Goal: Task Accomplishment & Management: Use online tool/utility

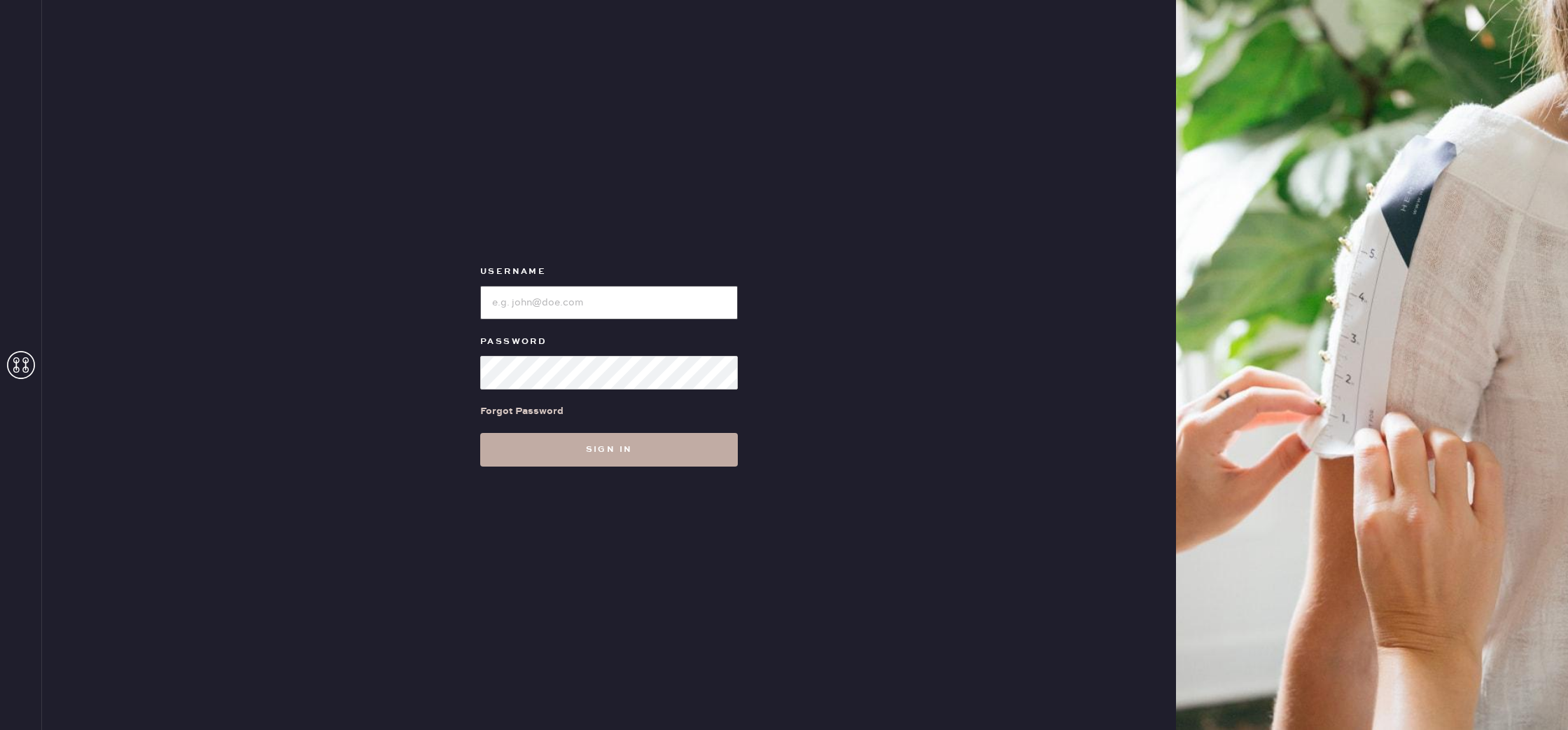
type input "reformationbond"
click at [615, 457] on button "Sign in" at bounding box center [609, 449] width 258 height 33
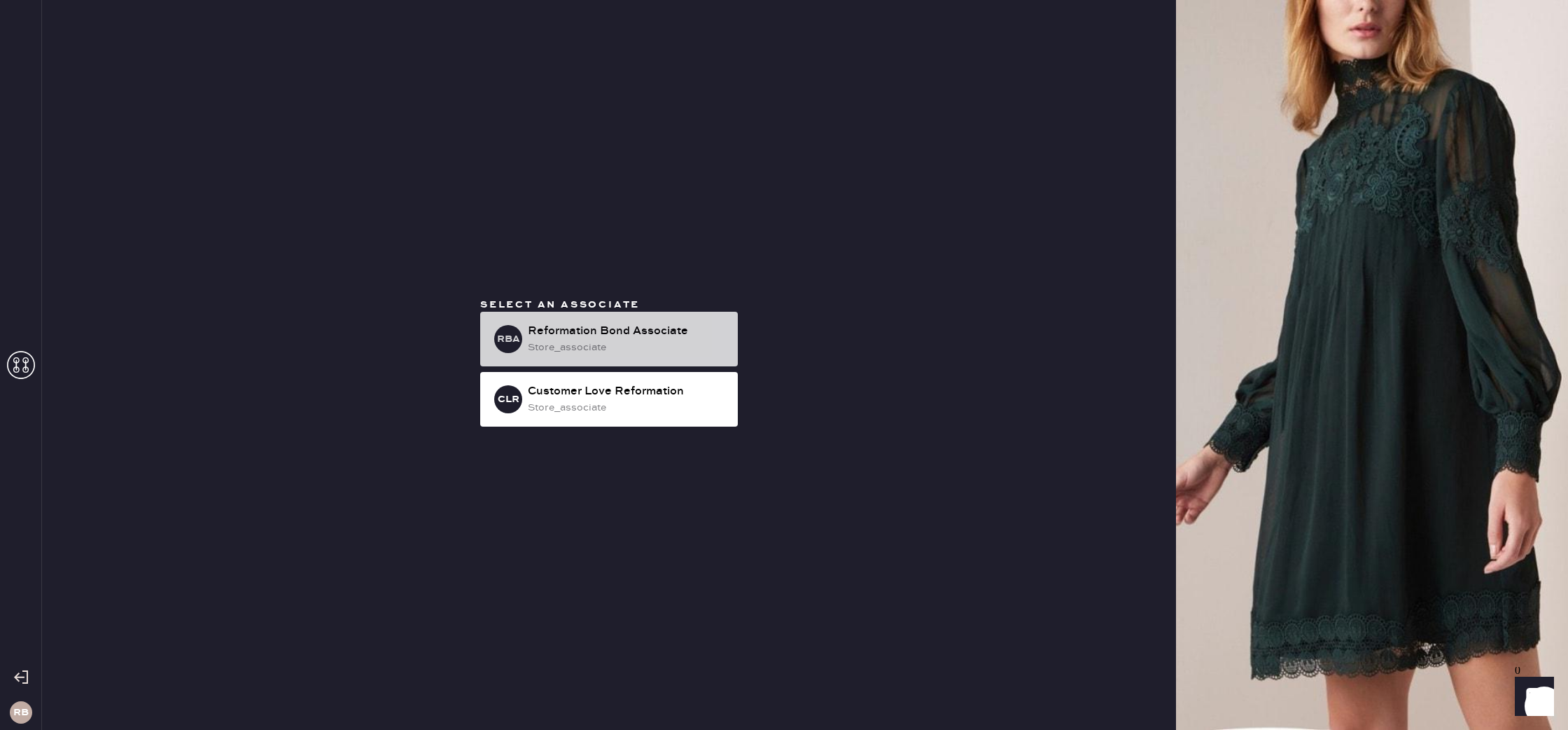
click at [625, 335] on div "Reformation Bond Associate" at bounding box center [627, 331] width 199 height 17
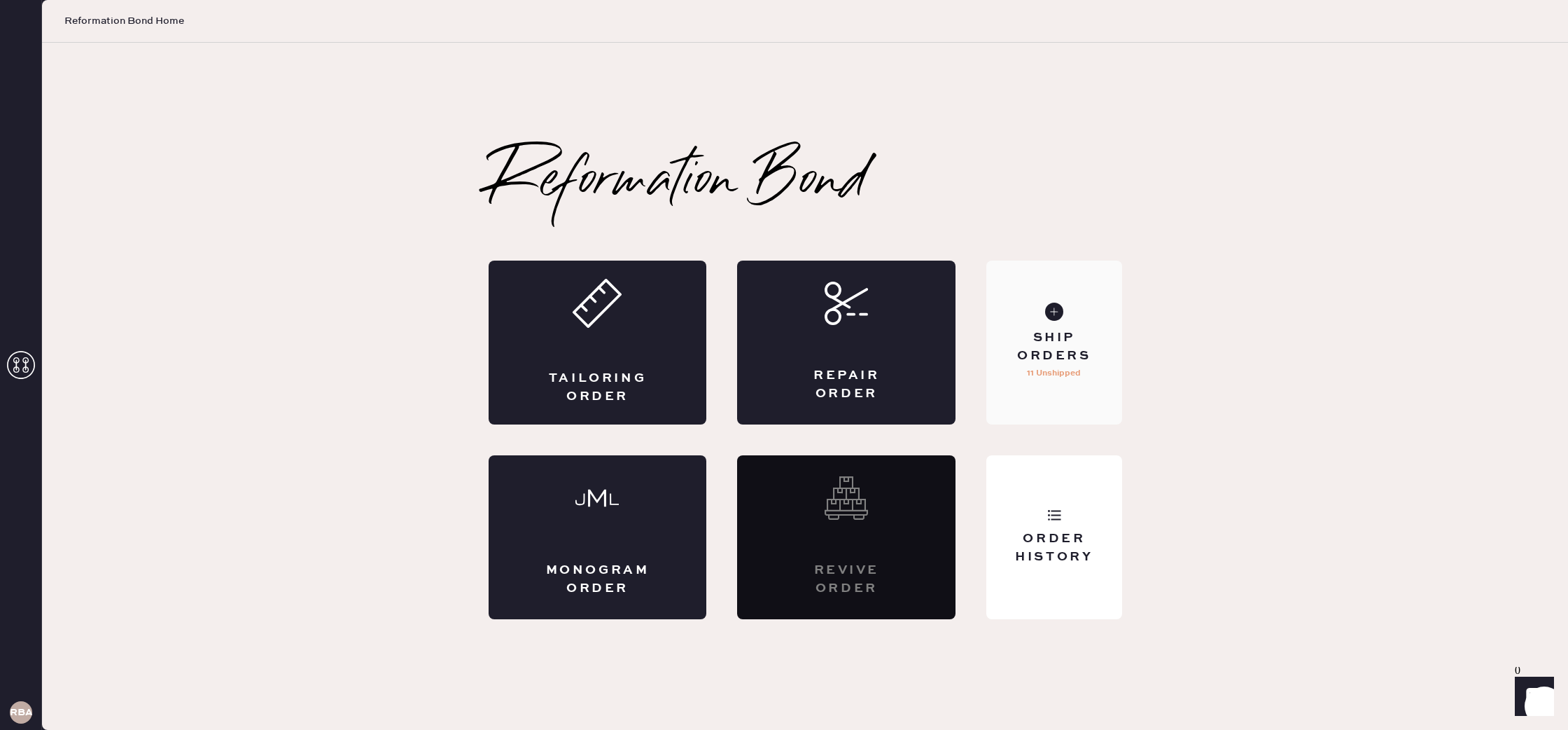
click at [1079, 336] on div "Ship Orders" at bounding box center [1054, 346] width 112 height 35
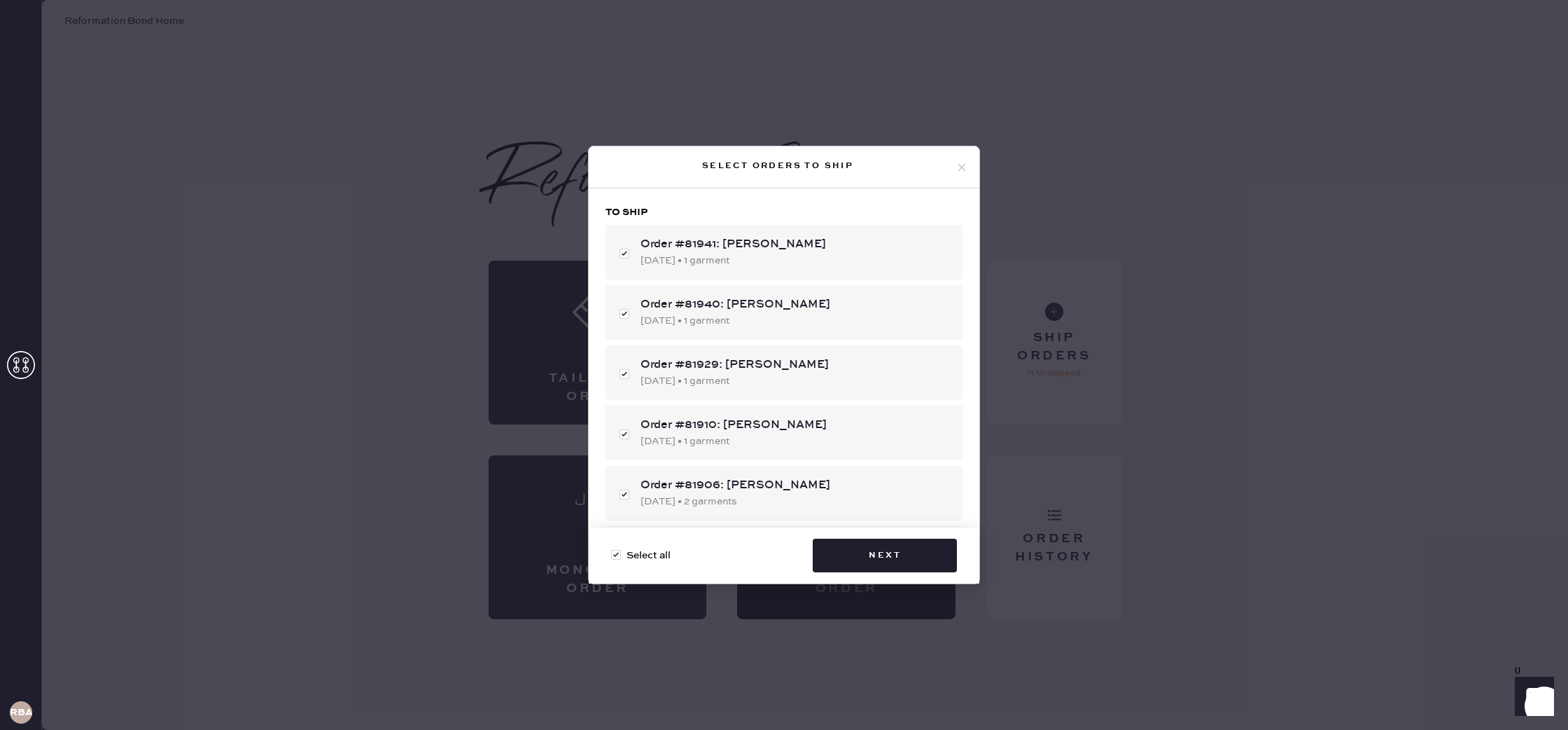
click at [615, 552] on div at bounding box center [616, 555] width 10 height 10
click at [612, 549] on input "Select all" at bounding box center [611, 548] width 1 height 1
checkbox input "false"
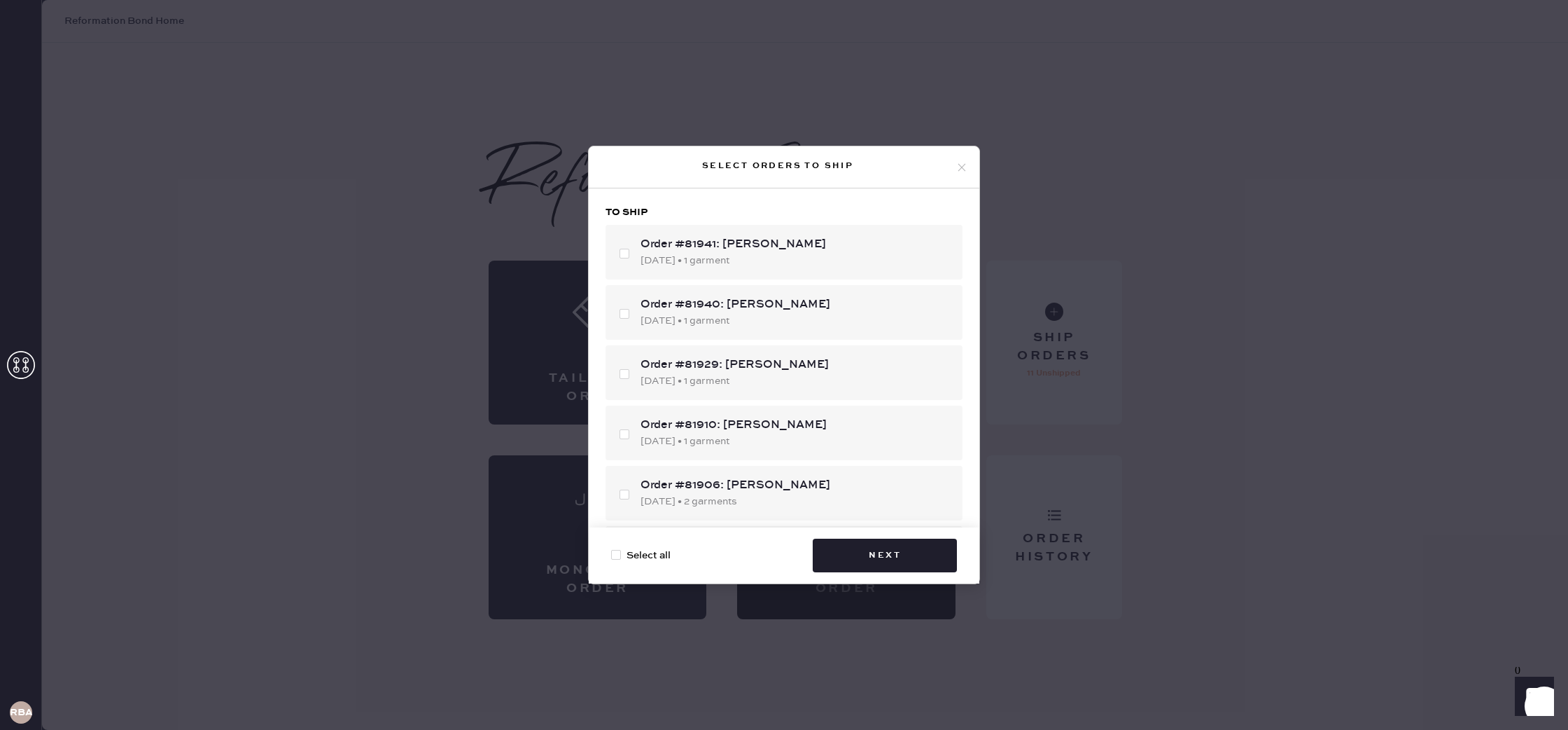
checkbox input "false"
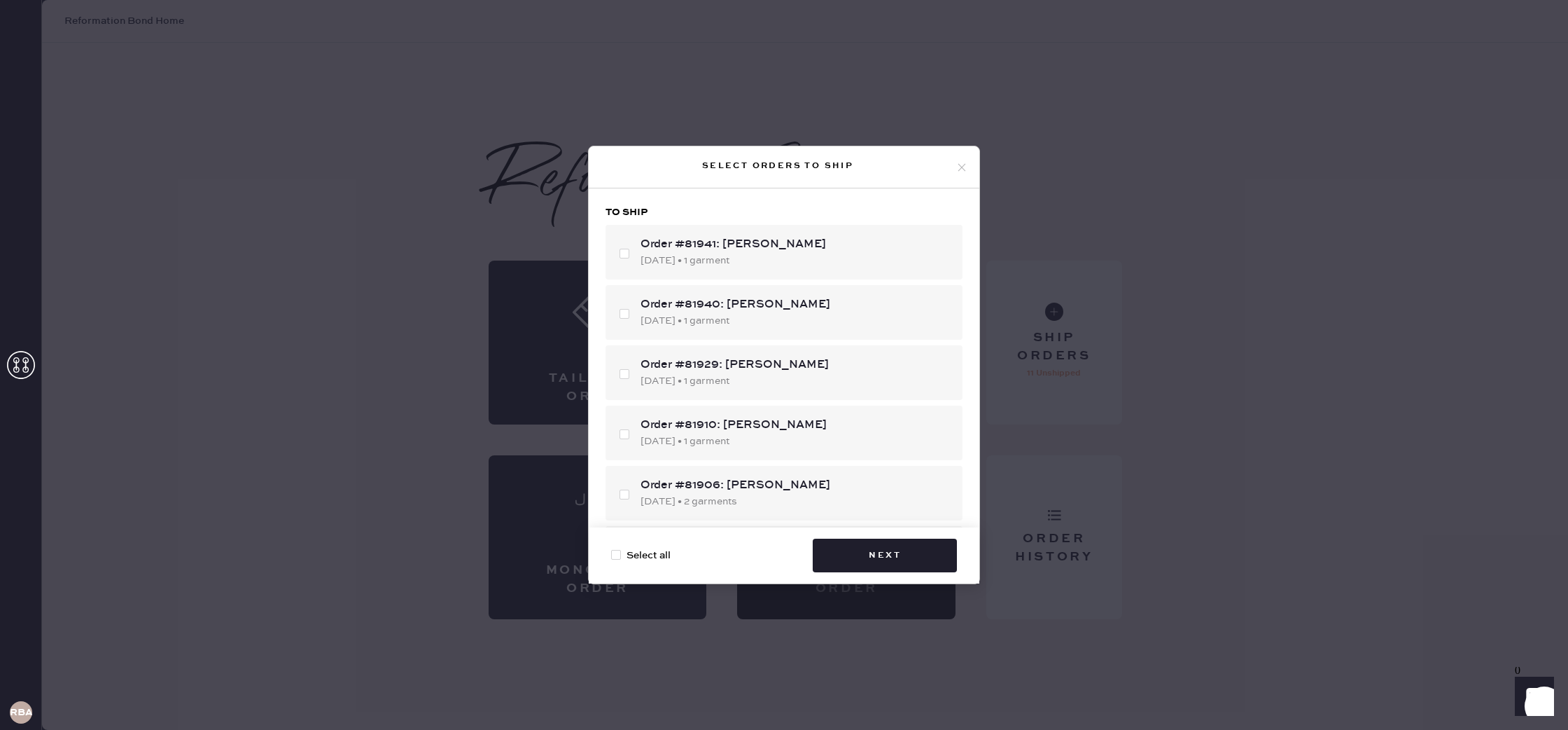
checkbox input "false"
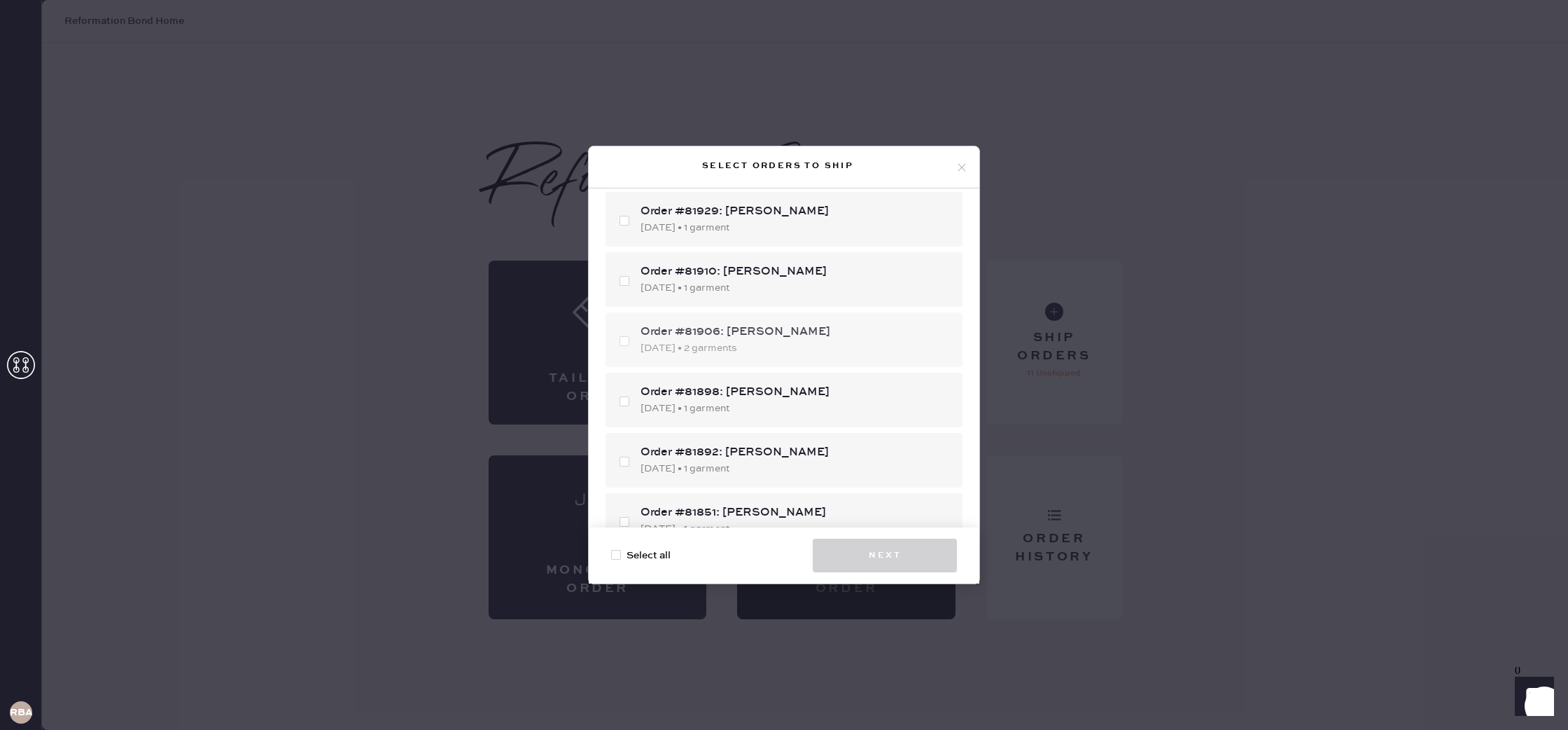
scroll to position [154, 0]
click at [627, 340] on div "Order #81906: Lauren Sussin 08/23/2025 • 2 garments" at bounding box center [784, 339] width 357 height 55
checkbox input "true"
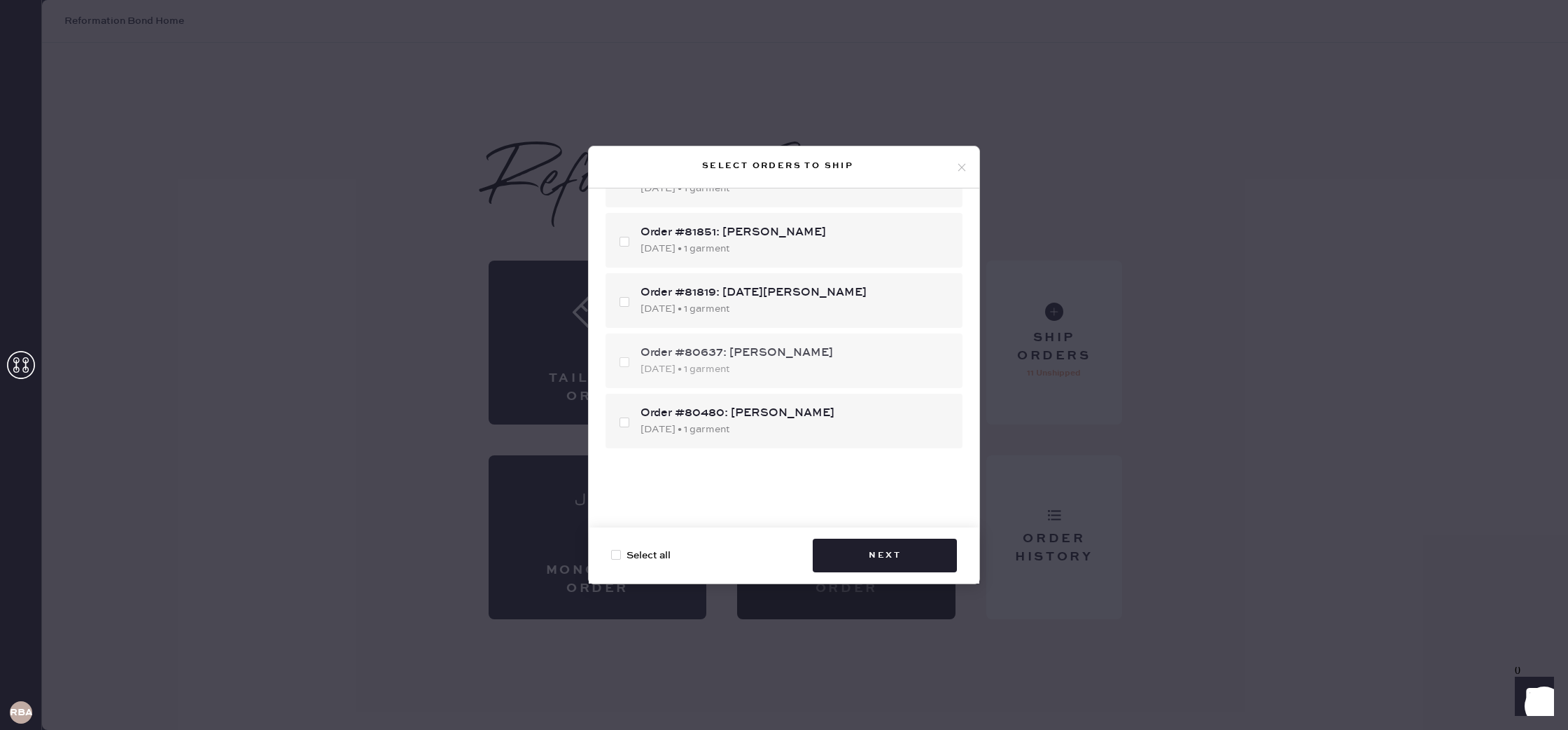
scroll to position [434, 0]
click at [778, 309] on div "08/20/2025 • 1 garment" at bounding box center [796, 309] width 311 height 16
checkbox input "true"
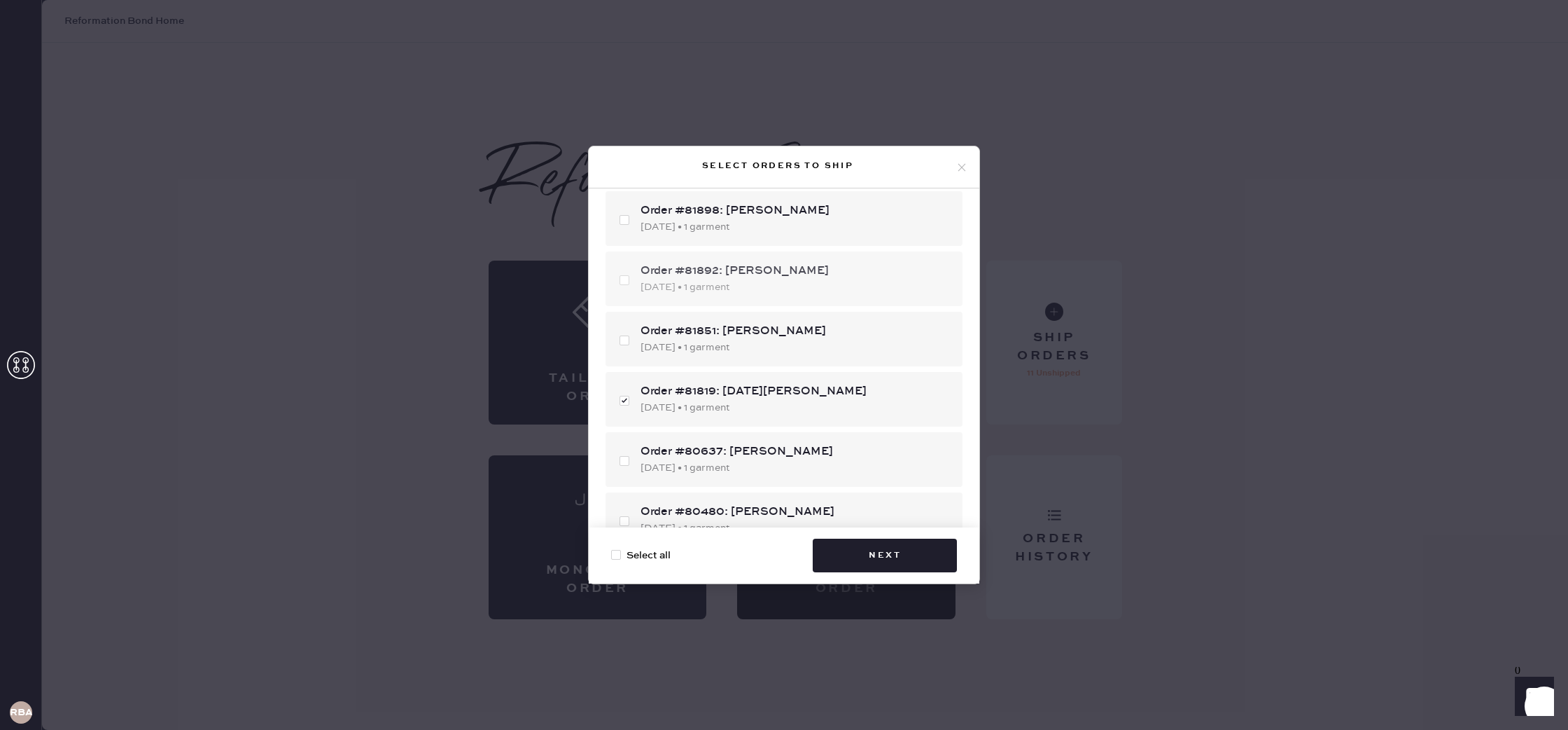
scroll to position [332, 0]
click at [782, 219] on div "Order #81898: Joyce Huang" at bounding box center [796, 213] width 311 height 17
checkbox input "true"
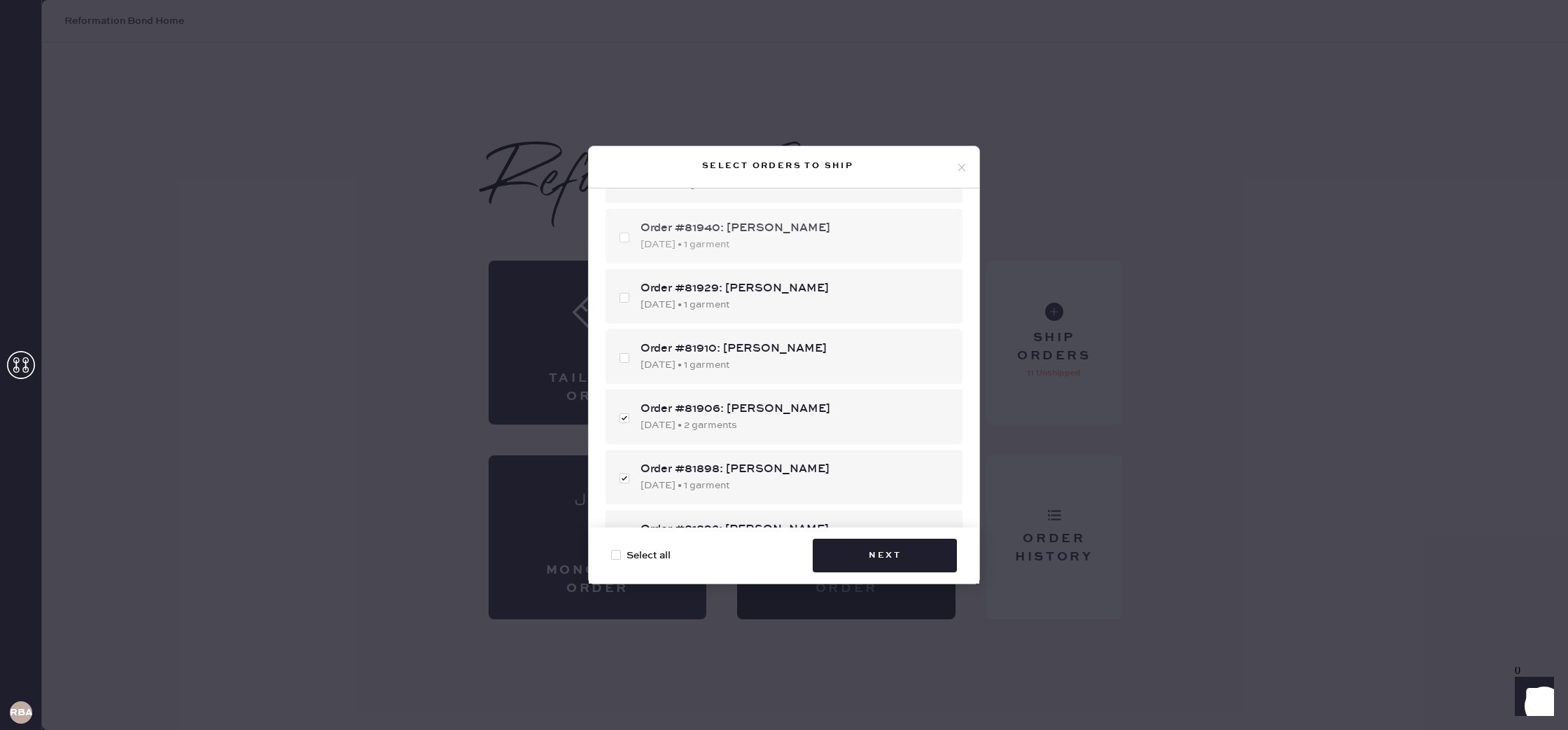
click at [714, 232] on div "Order #81940: Gracyn Shaw" at bounding box center [796, 228] width 311 height 17
checkbox input "true"
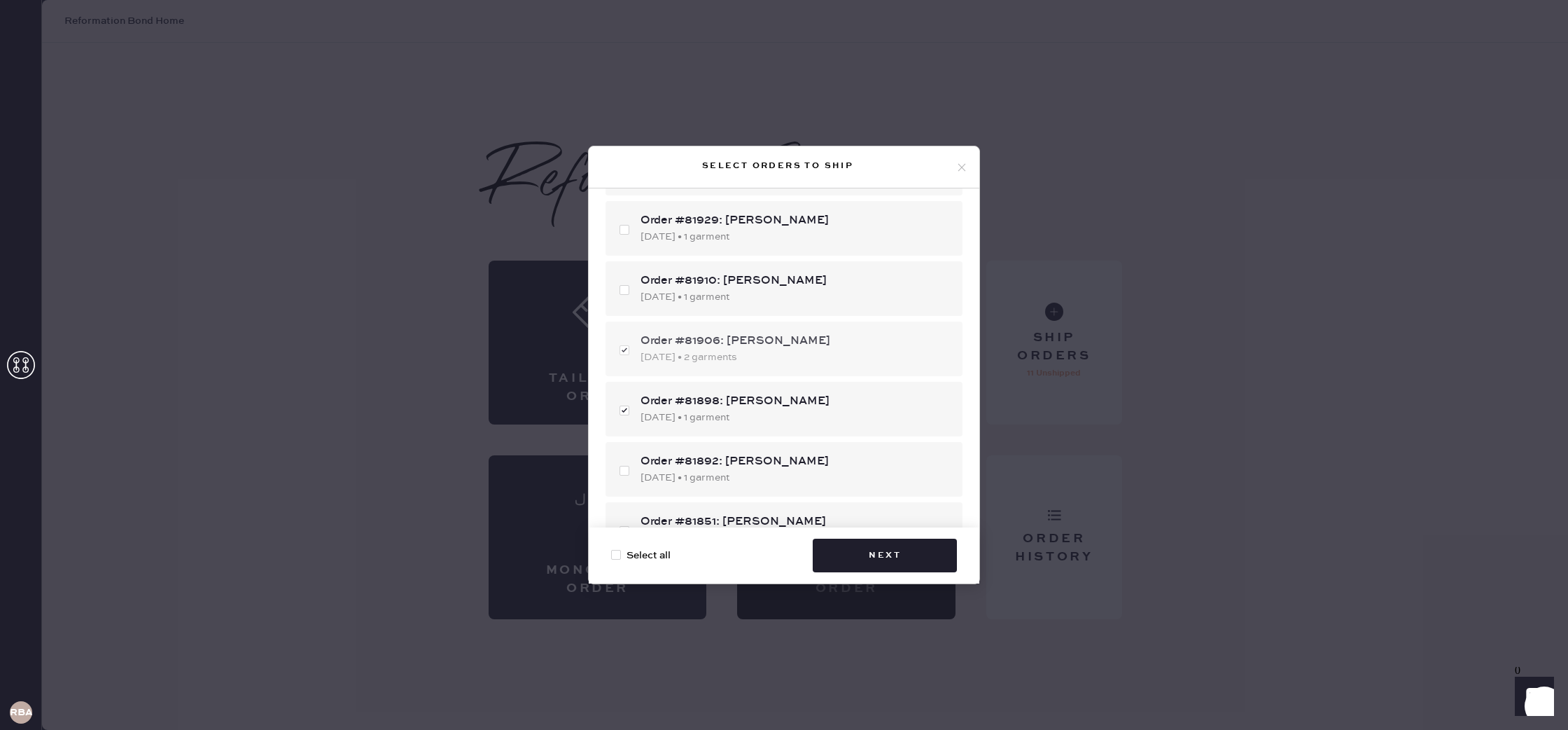
scroll to position [159, 0]
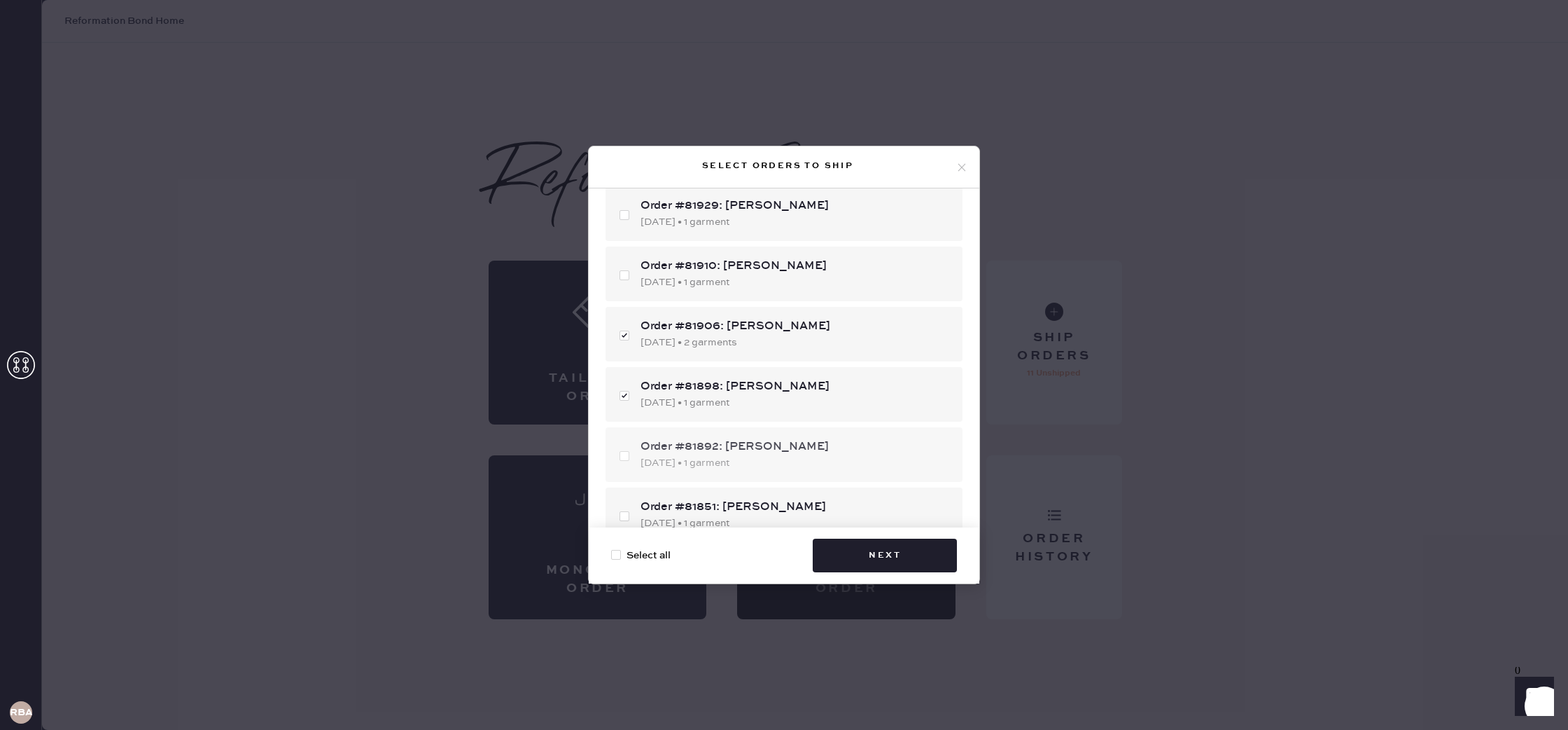
click at [746, 448] on div "Order #81892: Taylor O'Meara" at bounding box center [796, 446] width 311 height 17
checkbox input "true"
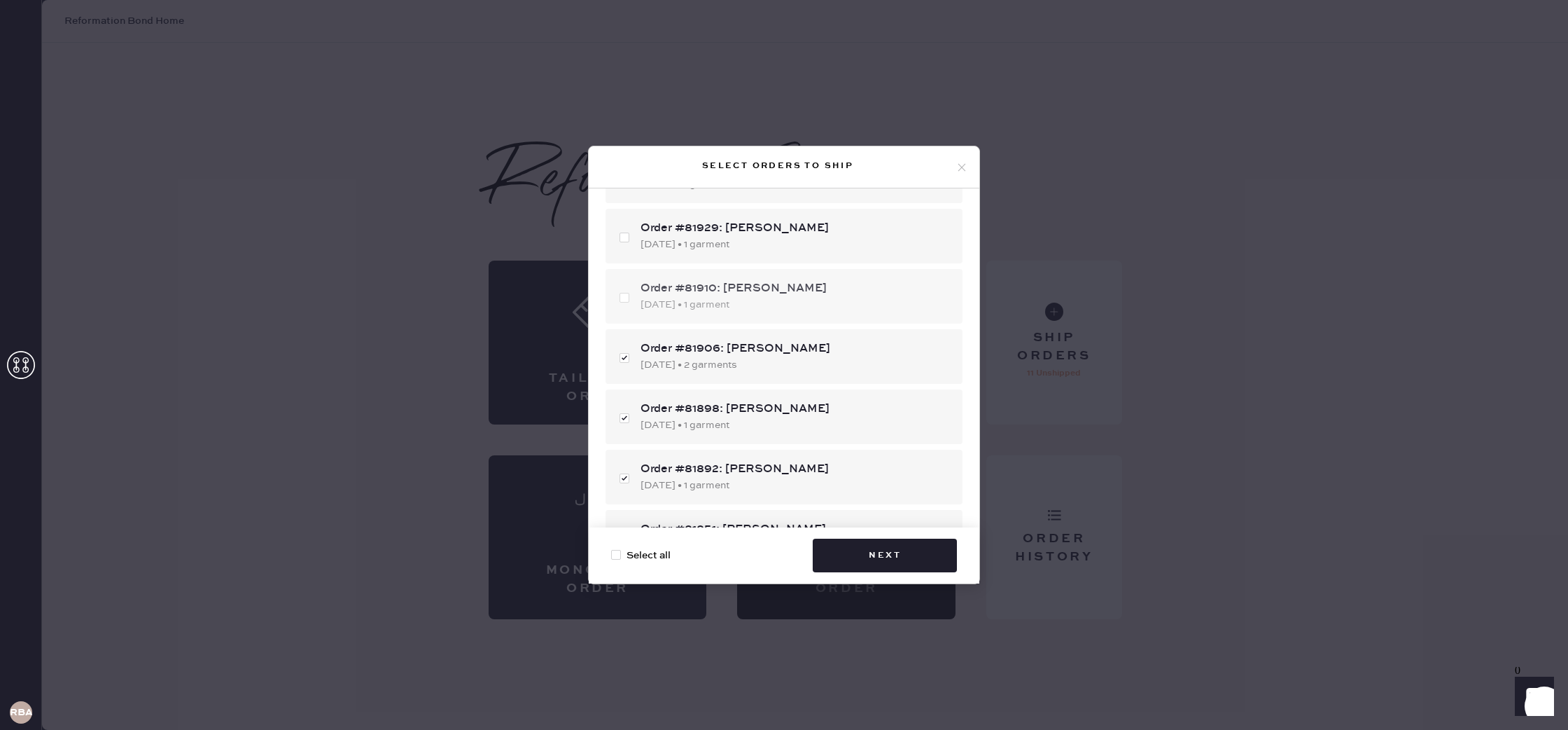
scroll to position [0, 0]
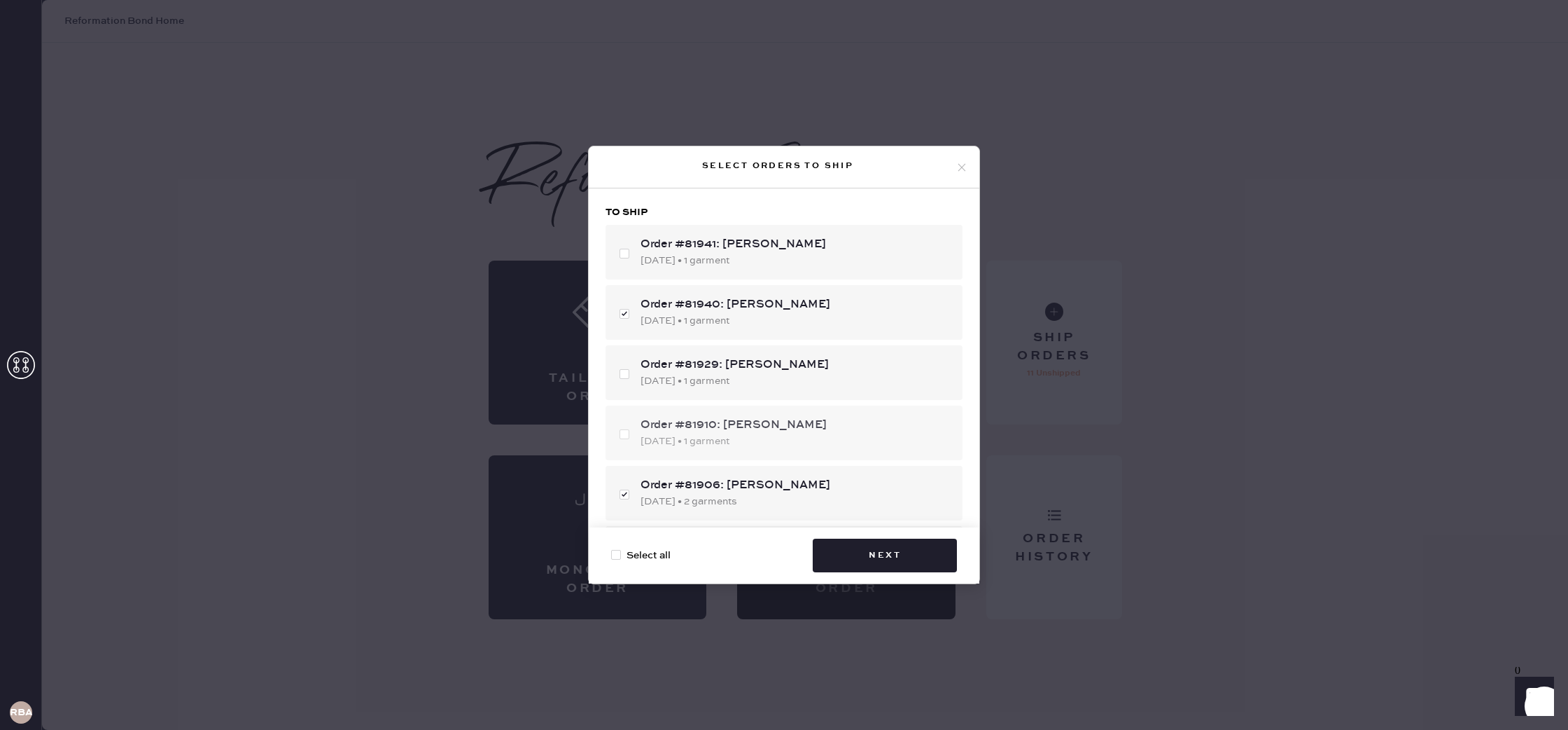
click at [771, 426] on div "Order #81910: Jane Lee" at bounding box center [796, 425] width 311 height 17
checkbox input "true"
click at [753, 242] on div "Order #81941: Zenna Haile" at bounding box center [796, 244] width 311 height 17
checkbox input "true"
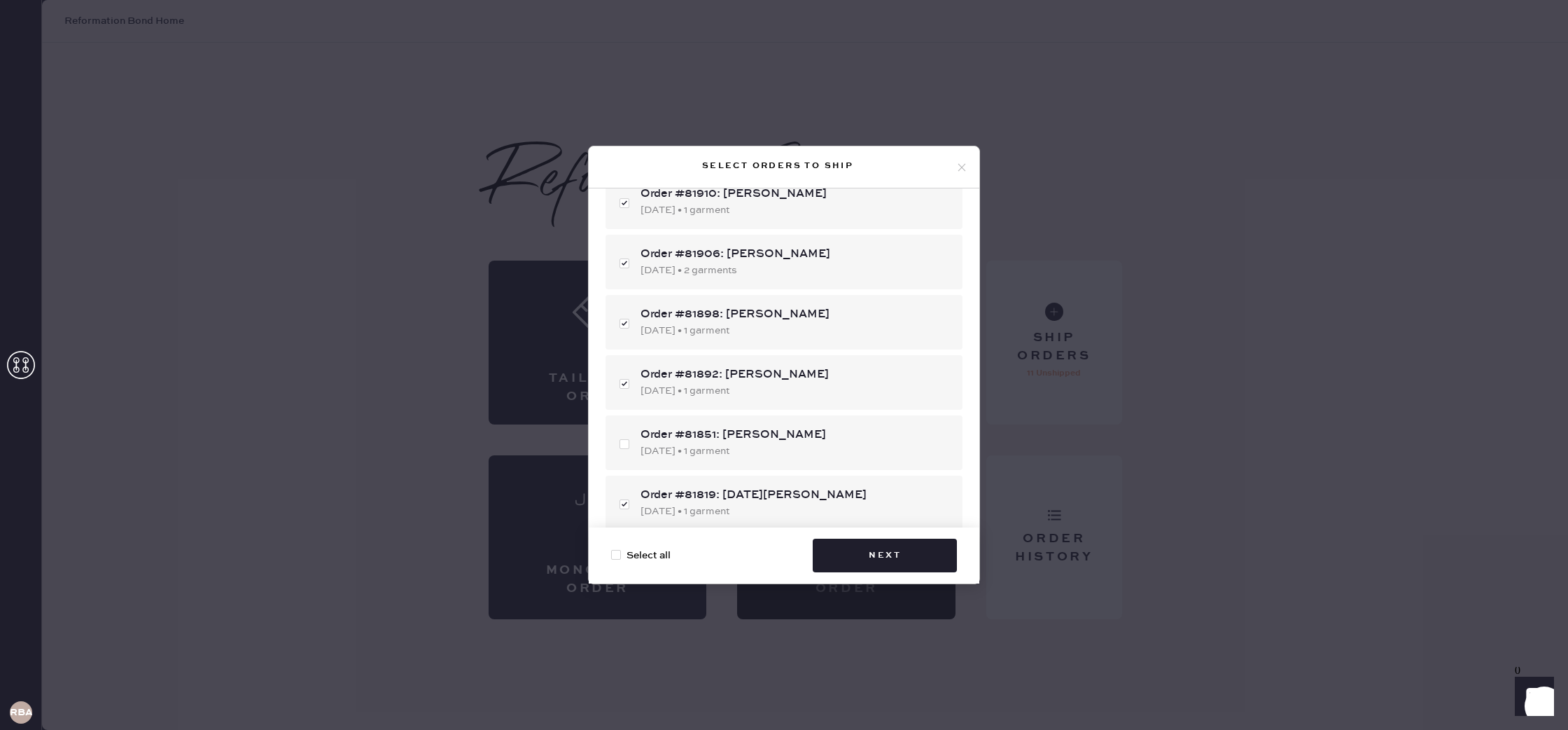
scroll to position [235, 0]
click at [774, 438] on div "Order #81851: Tahmina Kushan" at bounding box center [796, 431] width 311 height 17
checkbox input "true"
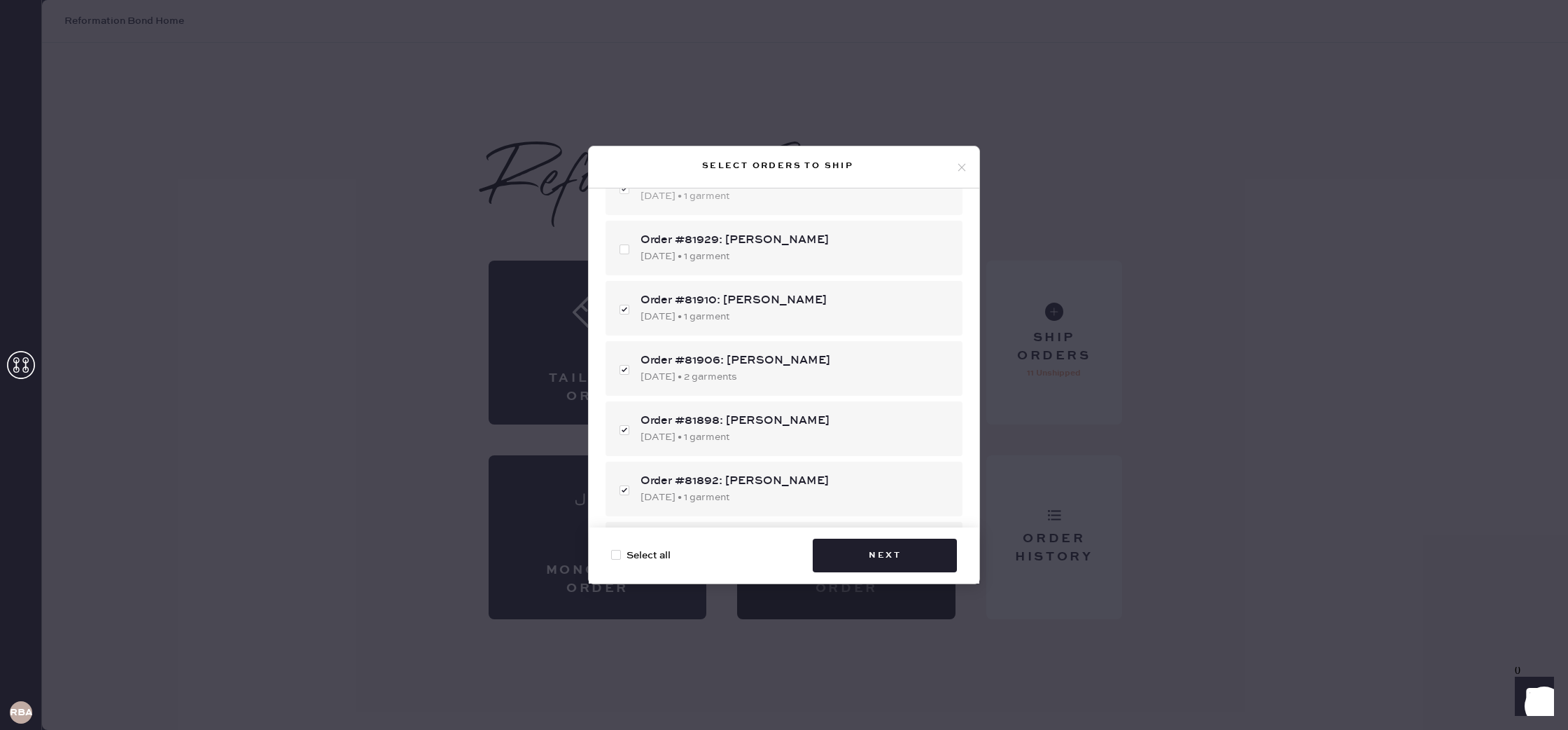
scroll to position [56, 0]
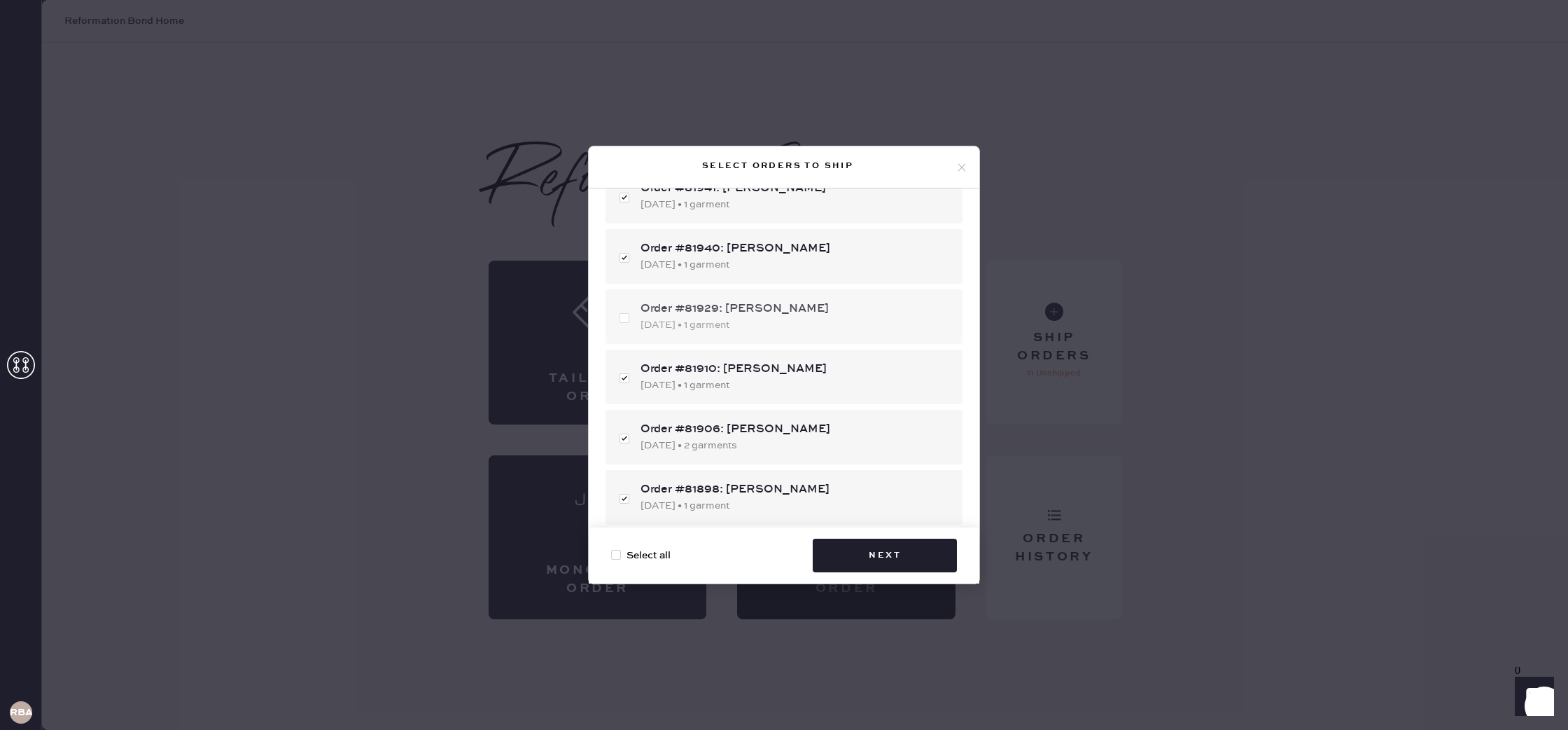
click at [758, 314] on div "Order #81929: Diana Pham" at bounding box center [796, 309] width 311 height 17
checkbox input "true"
click at [909, 563] on button "Next" at bounding box center [884, 555] width 144 height 33
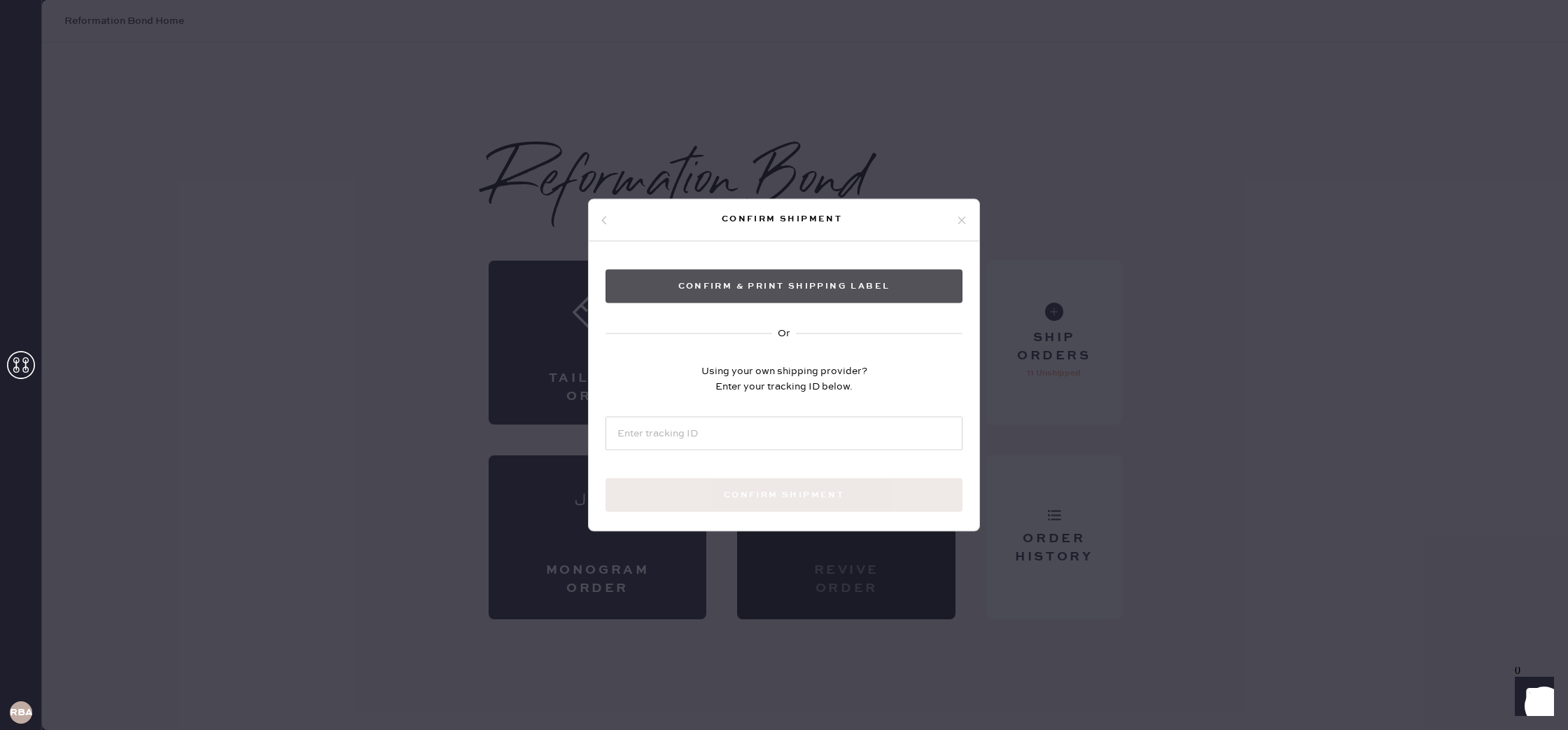
click at [716, 281] on button "Confirm & Print shipping label" at bounding box center [784, 286] width 357 height 33
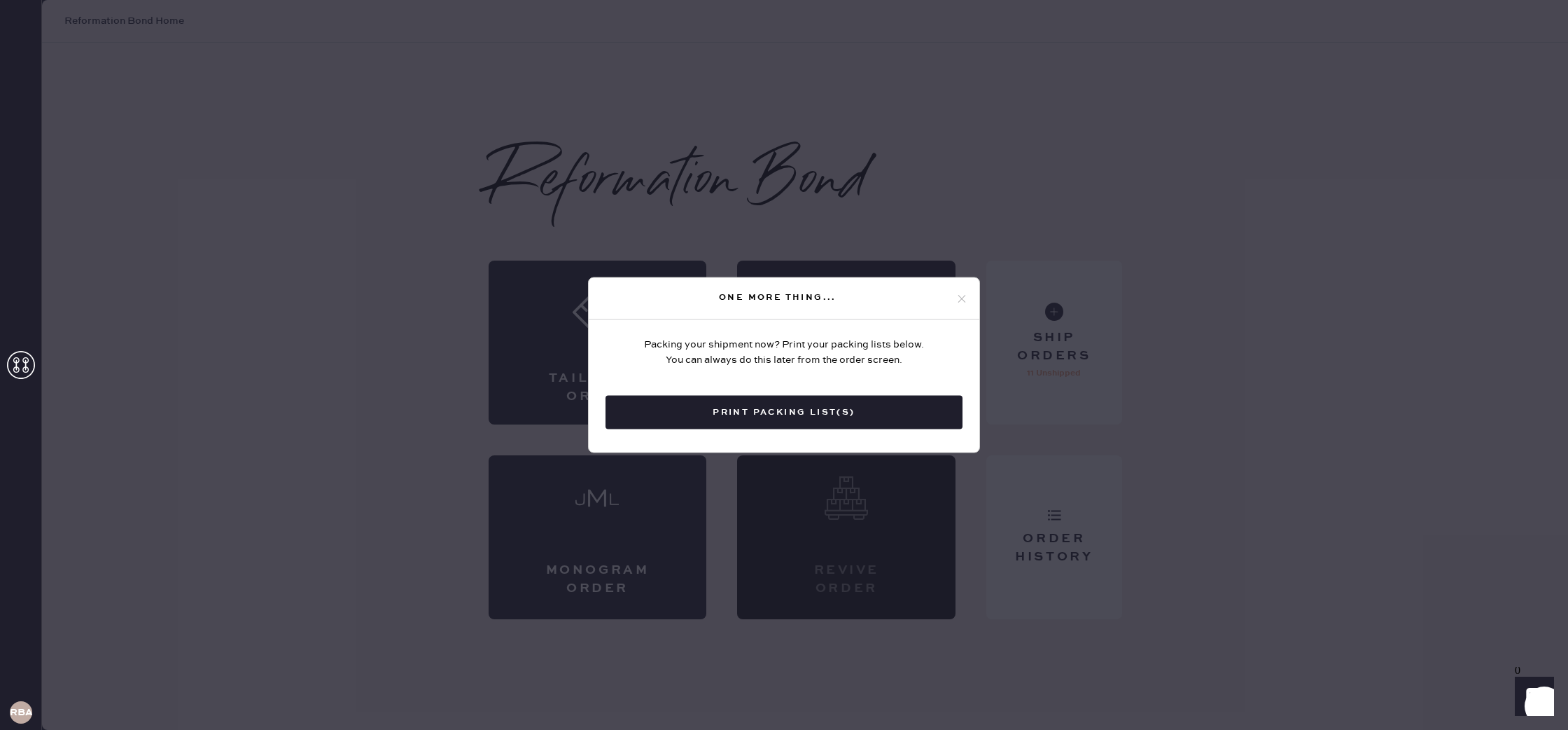
click at [847, 412] on button "Print Packing List(s)" at bounding box center [784, 412] width 357 height 33
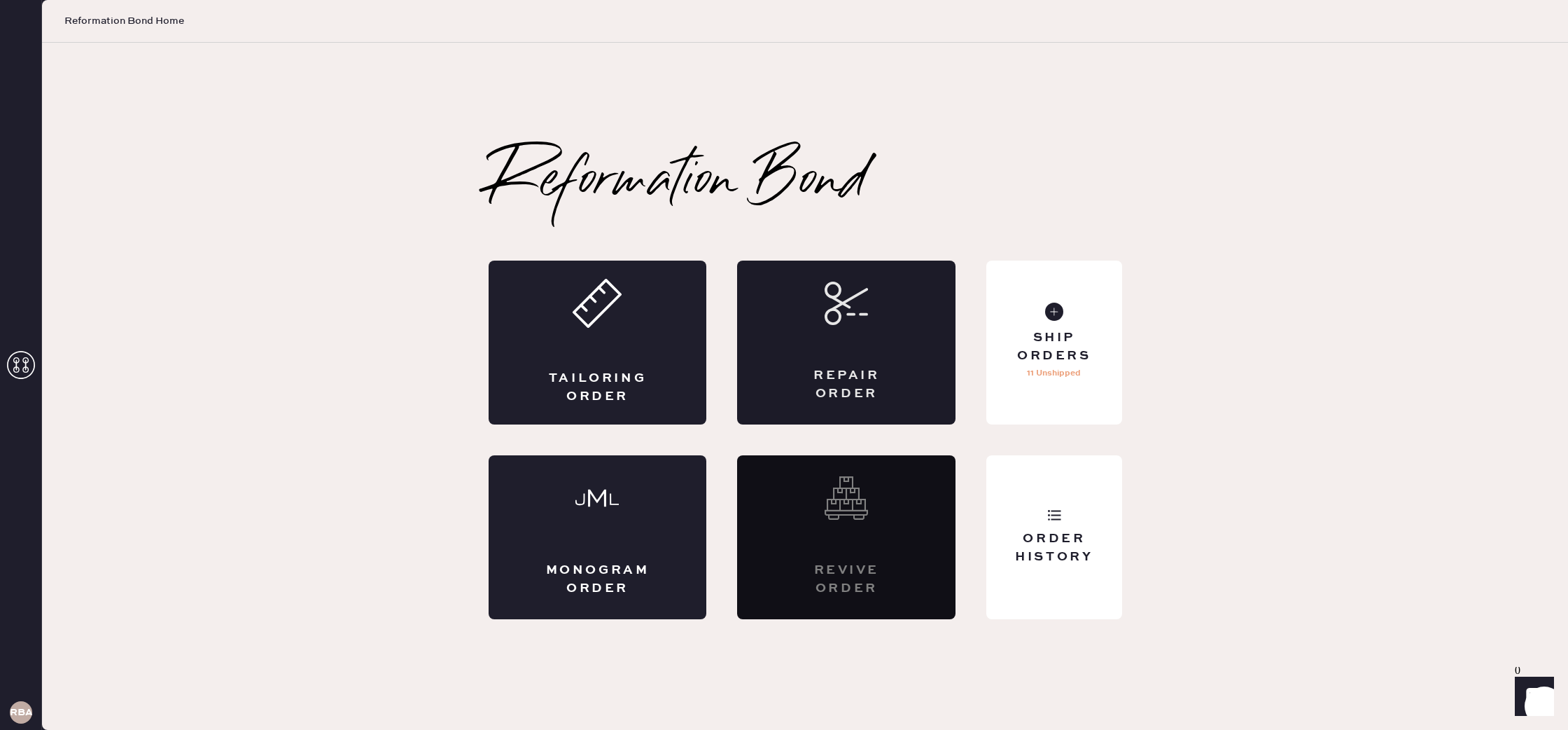
scroll to position [0, 0]
click at [1082, 338] on div "Ship Orders" at bounding box center [1054, 346] width 112 height 35
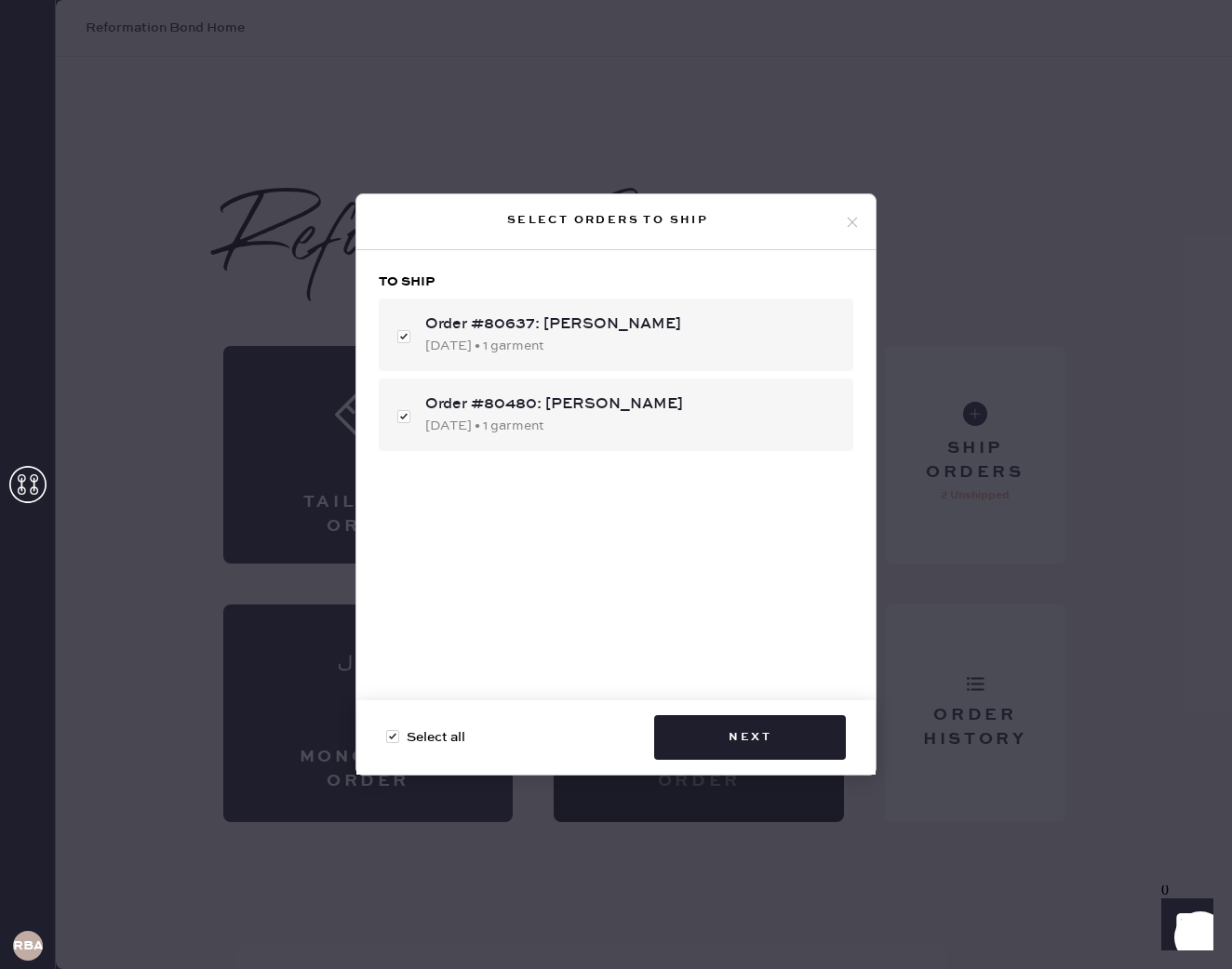
click at [827, 127] on div "Select orders to ship To ship Order #80637: [PERSON_NAME] [DATE] • 1 garment Or…" at bounding box center [616, 484] width 1232 height 969
